Goal: Transaction & Acquisition: Register for event/course

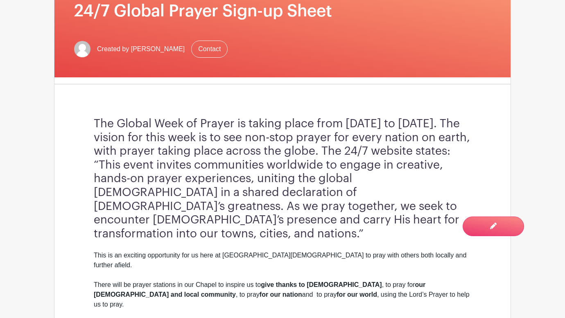
scroll to position [183, 0]
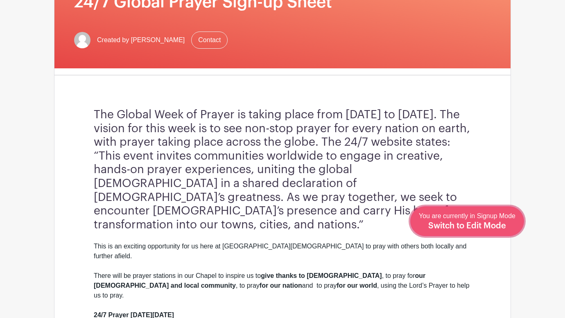
click at [487, 232] on link "Edit Event You are currently in Signup Mode Switch to Edit Mode" at bounding box center [467, 221] width 114 height 30
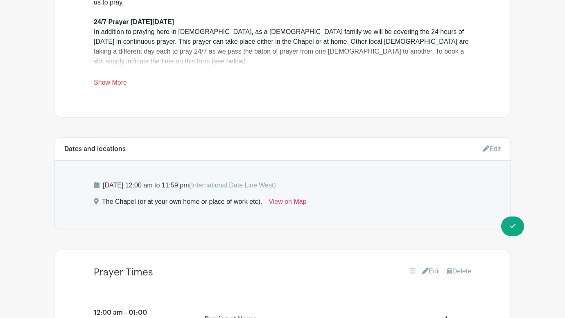
scroll to position [491, 0]
click at [186, 165] on div "[DATE] 12:00 am to 11:59 pm (International Date Line West) The Chapel (or at yo…" at bounding box center [282, 195] width 417 height 69
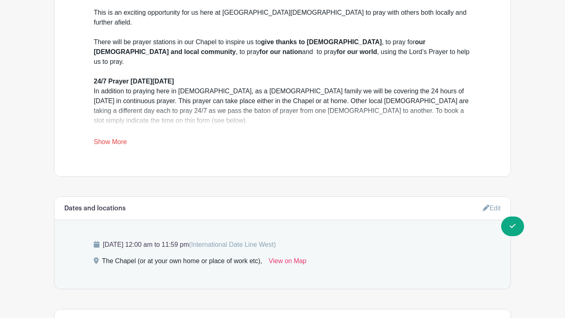
scroll to position [431, 0]
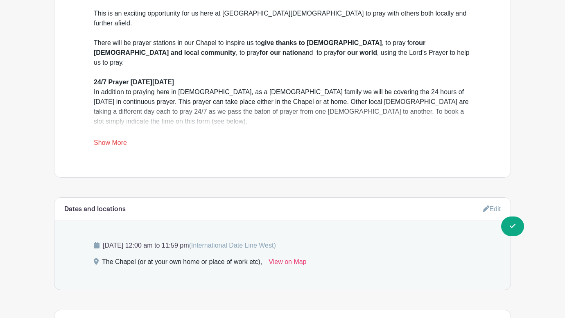
click at [117, 139] on link "Show More" at bounding box center [110, 144] width 33 height 10
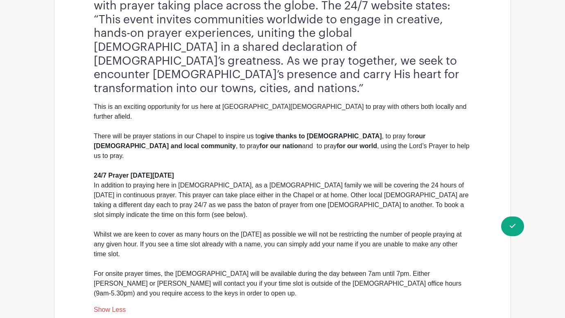
scroll to position [327, 0]
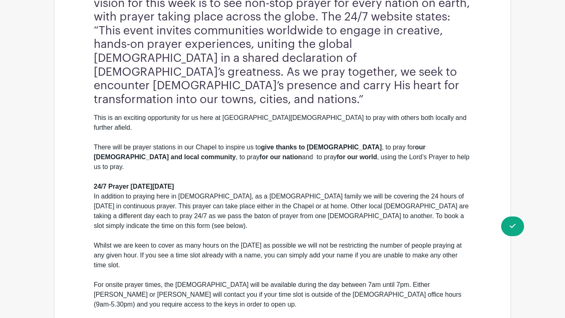
click at [352, 192] on div "In addition to praying here in [DEMOGRAPHIC_DATA], as a [DEMOGRAPHIC_DATA] fami…" at bounding box center [282, 251] width 377 height 118
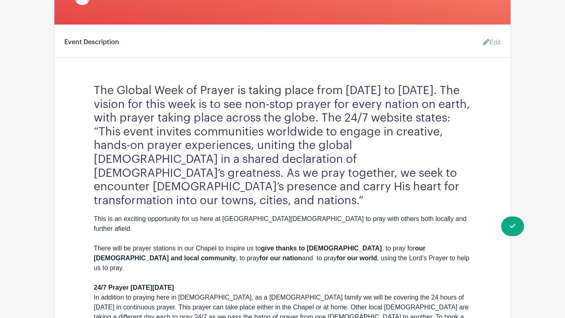
scroll to position [214, 0]
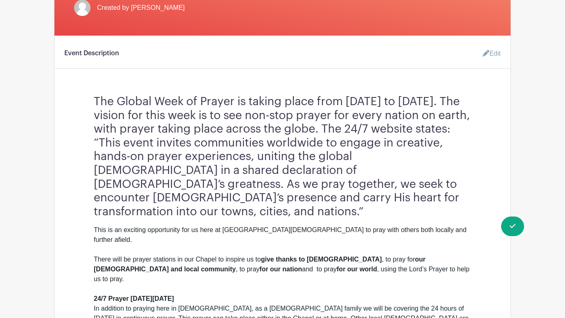
click at [490, 56] on link "Edit" at bounding box center [488, 53] width 25 height 16
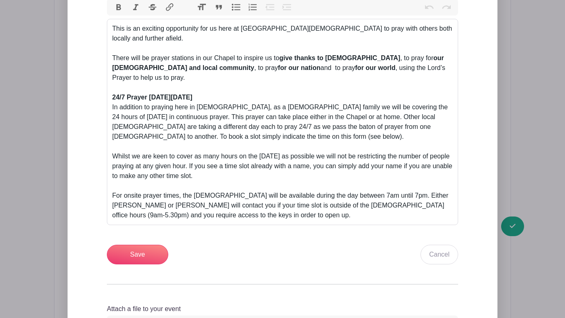
scroll to position [376, 0]
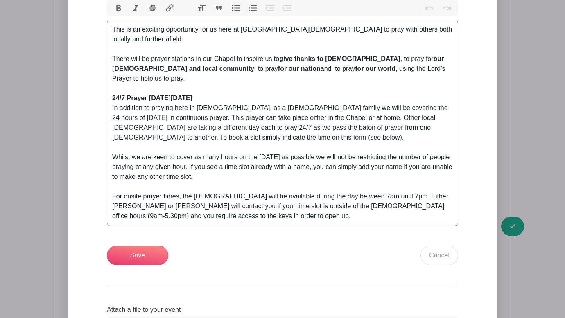
click at [409, 109] on div "In addition to praying here in [DEMOGRAPHIC_DATA], as a [DEMOGRAPHIC_DATA] fami…" at bounding box center [282, 162] width 341 height 118
click at [160, 121] on div "In addition to praying here in [DEMOGRAPHIC_DATA], as a [DEMOGRAPHIC_DATA] fami…" at bounding box center [282, 162] width 341 height 118
click at [122, 120] on div "In addition to praying here in [DEMOGRAPHIC_DATA], as a [DEMOGRAPHIC_DATA] fami…" at bounding box center [282, 162] width 341 height 118
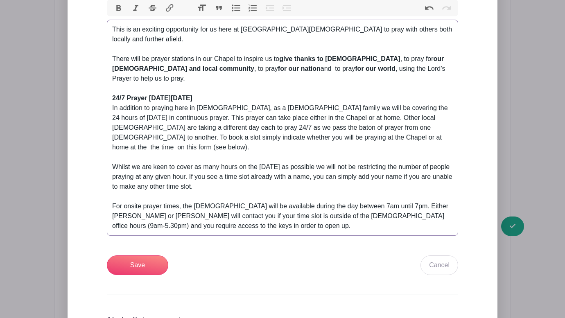
click at [324, 120] on div "In addition to praying here in [DEMOGRAPHIC_DATA], as a [DEMOGRAPHIC_DATA] fami…" at bounding box center [282, 167] width 341 height 128
click at [328, 120] on div "In addition to praying here in [DEMOGRAPHIC_DATA], as a [DEMOGRAPHIC_DATA] fami…" at bounding box center [282, 167] width 341 height 128
type trix-editor "<lor>Ipsu do si ametcons adipiscinge sed do eius te Incididun Utlabo et dolo ma…"
click at [147, 255] on input "Save" at bounding box center [137, 265] width 61 height 20
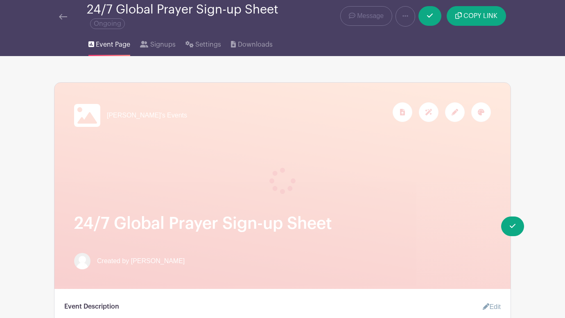
scroll to position [0, 0]
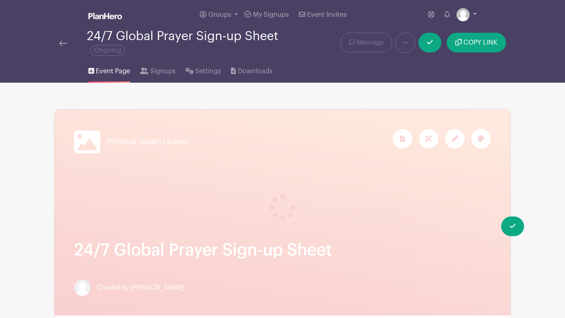
click at [475, 14] on link at bounding box center [466, 14] width 20 height 13
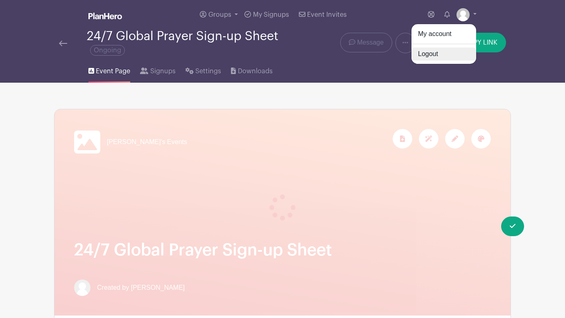
click at [436, 52] on link "Logout" at bounding box center [443, 53] width 65 height 13
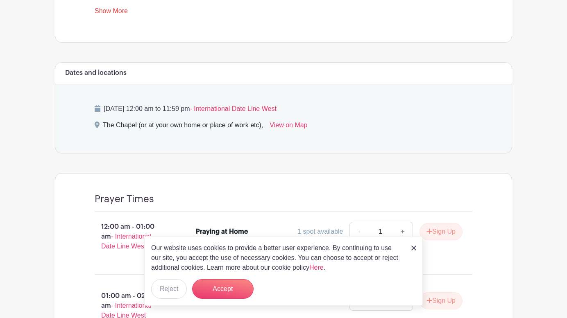
scroll to position [510, 0]
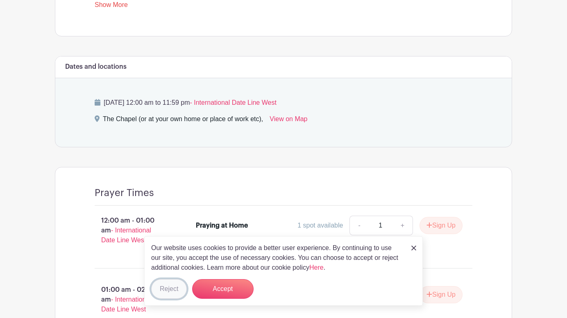
click at [177, 289] on button "Reject" at bounding box center [169, 289] width 36 height 20
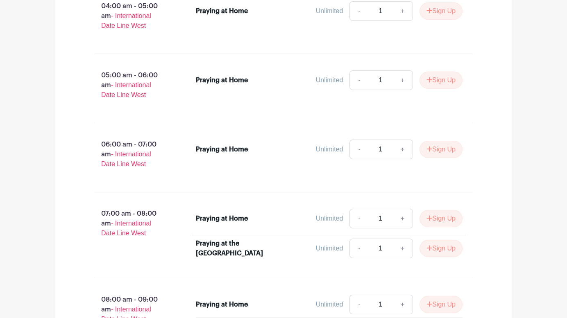
scroll to position [1002, 0]
click at [440, 140] on button "Sign Up" at bounding box center [440, 148] width 43 height 17
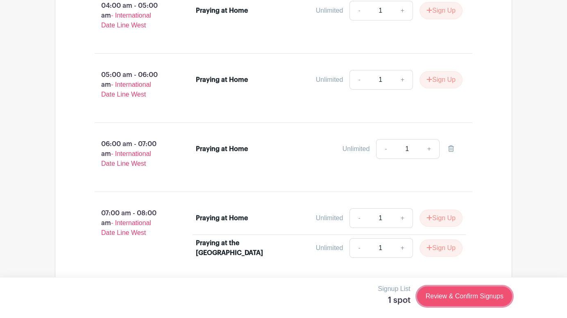
click at [449, 289] on link "Review & Confirm Signups" at bounding box center [464, 297] width 95 height 20
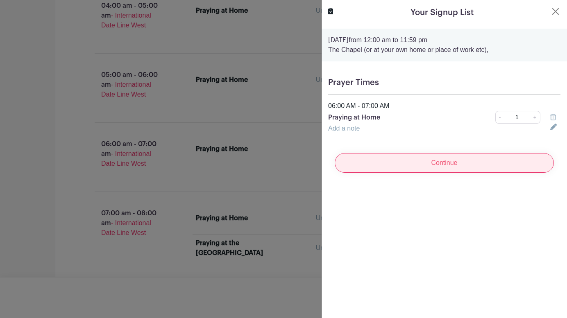
click at [439, 158] on input "Continue" at bounding box center [443, 163] width 219 height 20
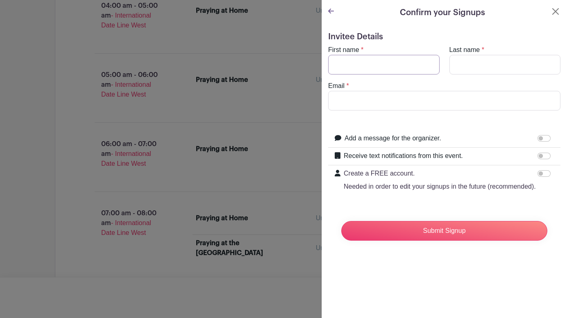
click at [340, 64] on input "First name" at bounding box center [383, 65] width 111 height 20
type input "Kath"
click at [467, 58] on input "Last name" at bounding box center [504, 65] width 111 height 20
type input "Waddelow"
click at [361, 103] on input "Email" at bounding box center [444, 101] width 232 height 20
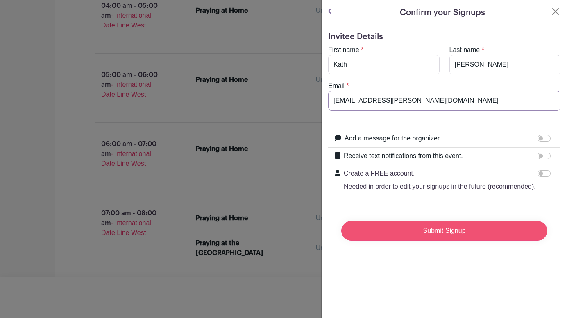
type input "kath@waddelow.co.uk"
click at [434, 235] on input "Submit Signup" at bounding box center [444, 231] width 206 height 20
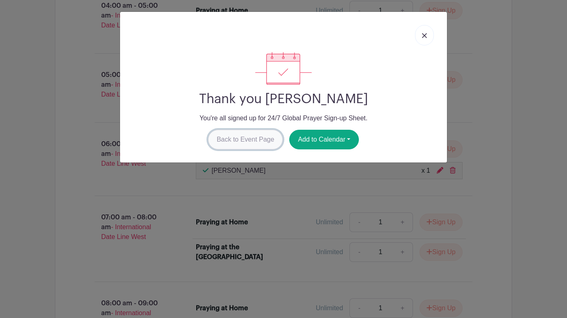
click at [241, 142] on link "Back to Event Page" at bounding box center [245, 140] width 75 height 20
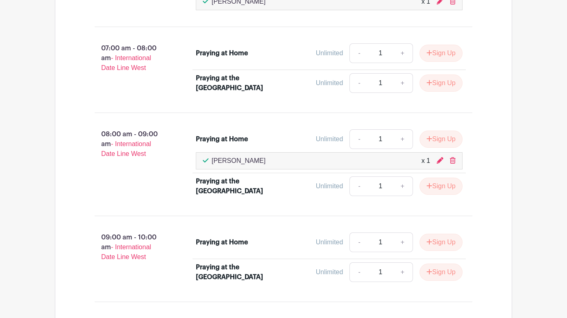
scroll to position [1172, 0]
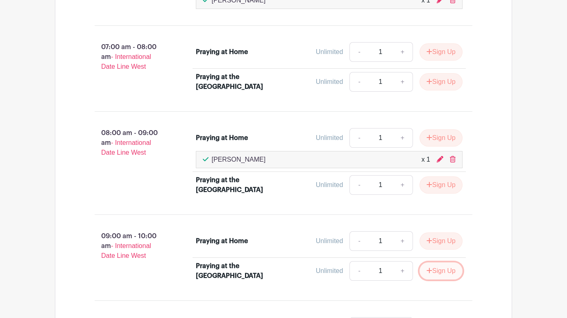
click at [437, 262] on button "Sign Up" at bounding box center [440, 270] width 43 height 17
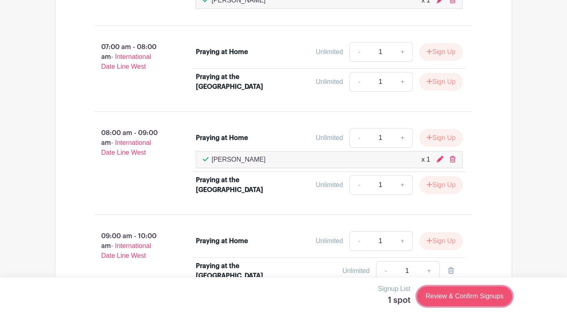
click at [460, 293] on link "Review & Confirm Signups" at bounding box center [464, 297] width 95 height 20
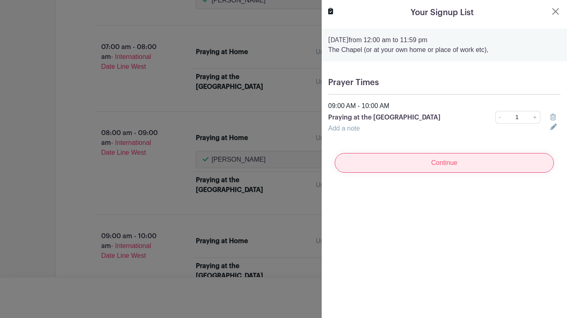
click at [421, 164] on input "Continue" at bounding box center [443, 163] width 219 height 20
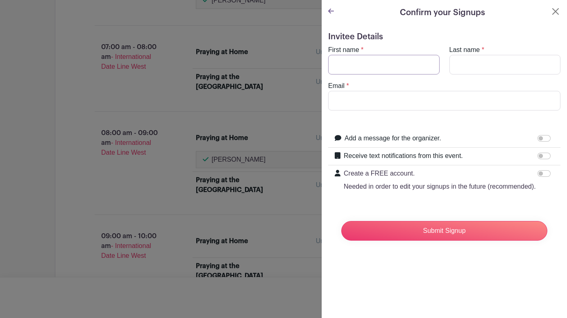
click at [352, 64] on input "First name" at bounding box center [383, 65] width 111 height 20
type input "Jo"
click at [454, 63] on input "Last name" at bounding box center [504, 65] width 111 height 20
type input "Maynard"
click at [352, 97] on input "Email" at bounding box center [444, 101] width 232 height 20
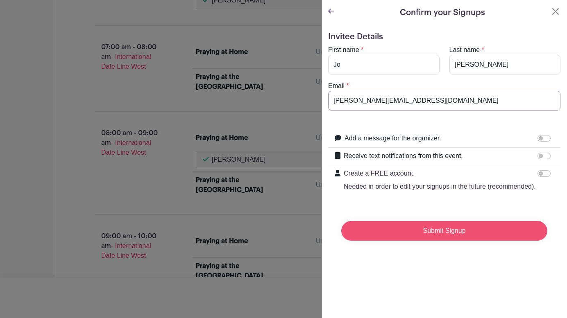
type input "joanne.maynard2@btinternet.com"
click at [448, 231] on input "Submit Signup" at bounding box center [444, 231] width 206 height 20
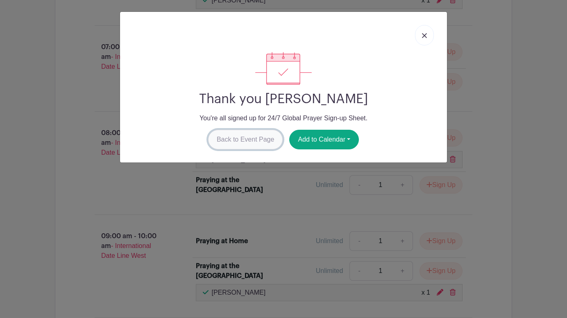
click at [238, 139] on link "Back to Event Page" at bounding box center [245, 140] width 75 height 20
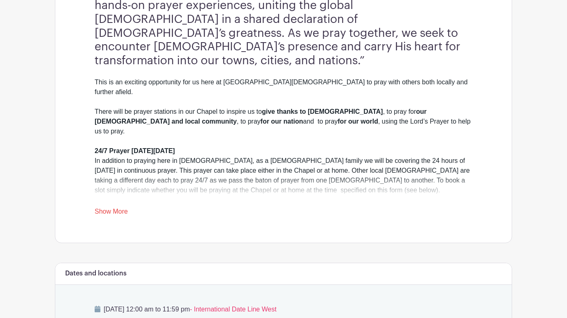
scroll to position [0, 0]
